Goal: Task Accomplishment & Management: Manage account settings

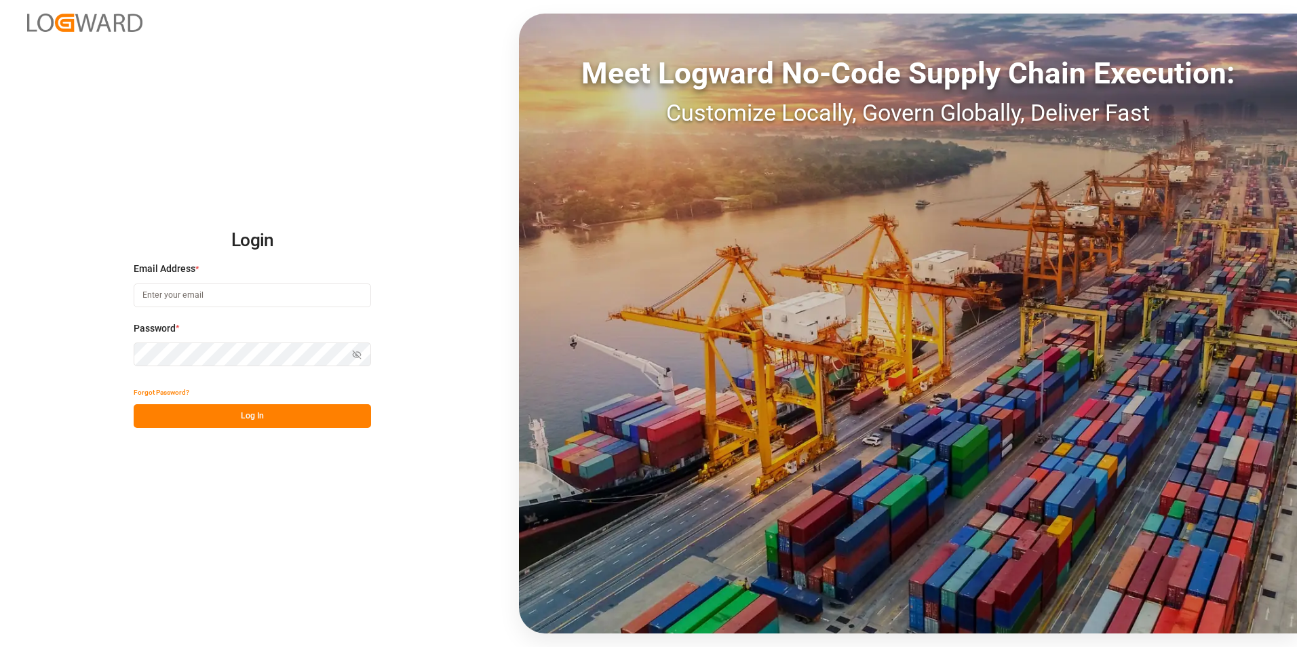
type input "[PERSON_NAME][EMAIL_ADDRESS][DOMAIN_NAME]"
click at [331, 414] on button "Log In" at bounding box center [252, 416] width 237 height 24
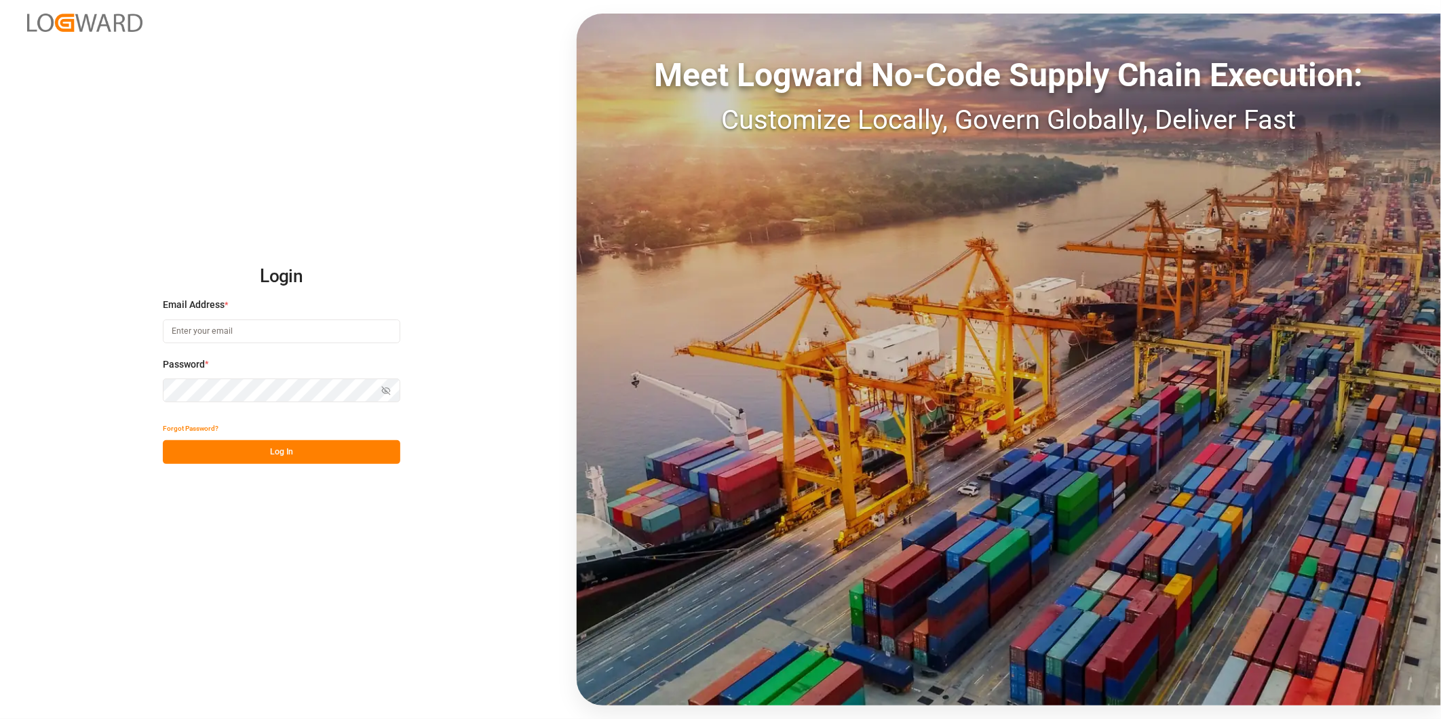
type input "[PERSON_NAME][EMAIL_ADDRESS][DOMAIN_NAME]"
click at [299, 453] on button "Log In" at bounding box center [281, 452] width 237 height 24
